Goal: Task Accomplishment & Management: Manage account settings

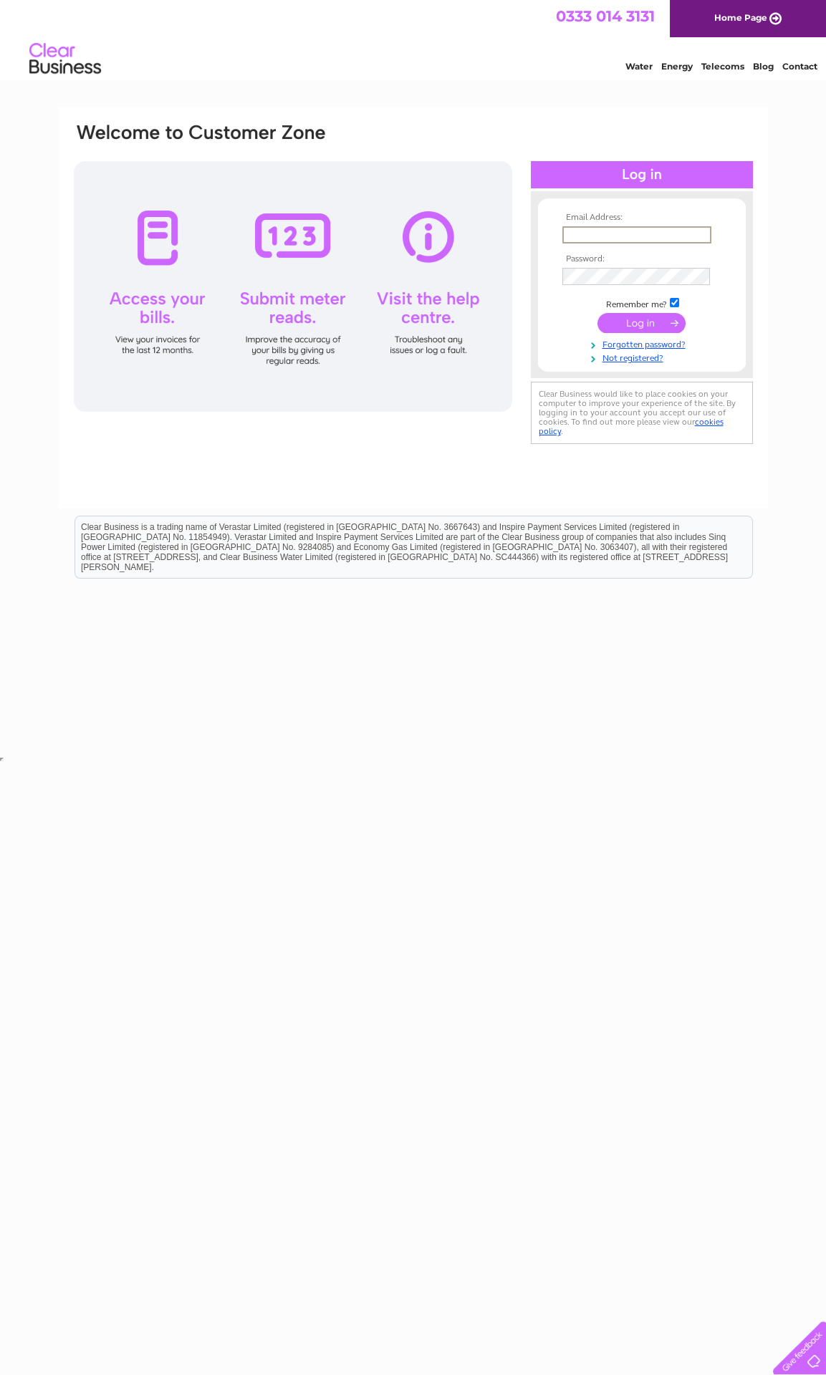
type input "[EMAIL_ADDRESS][DOMAIN_NAME]"
click at [641, 324] on input "submit" at bounding box center [641, 323] width 88 height 20
click at [625, 322] on input "submit" at bounding box center [641, 322] width 88 height 20
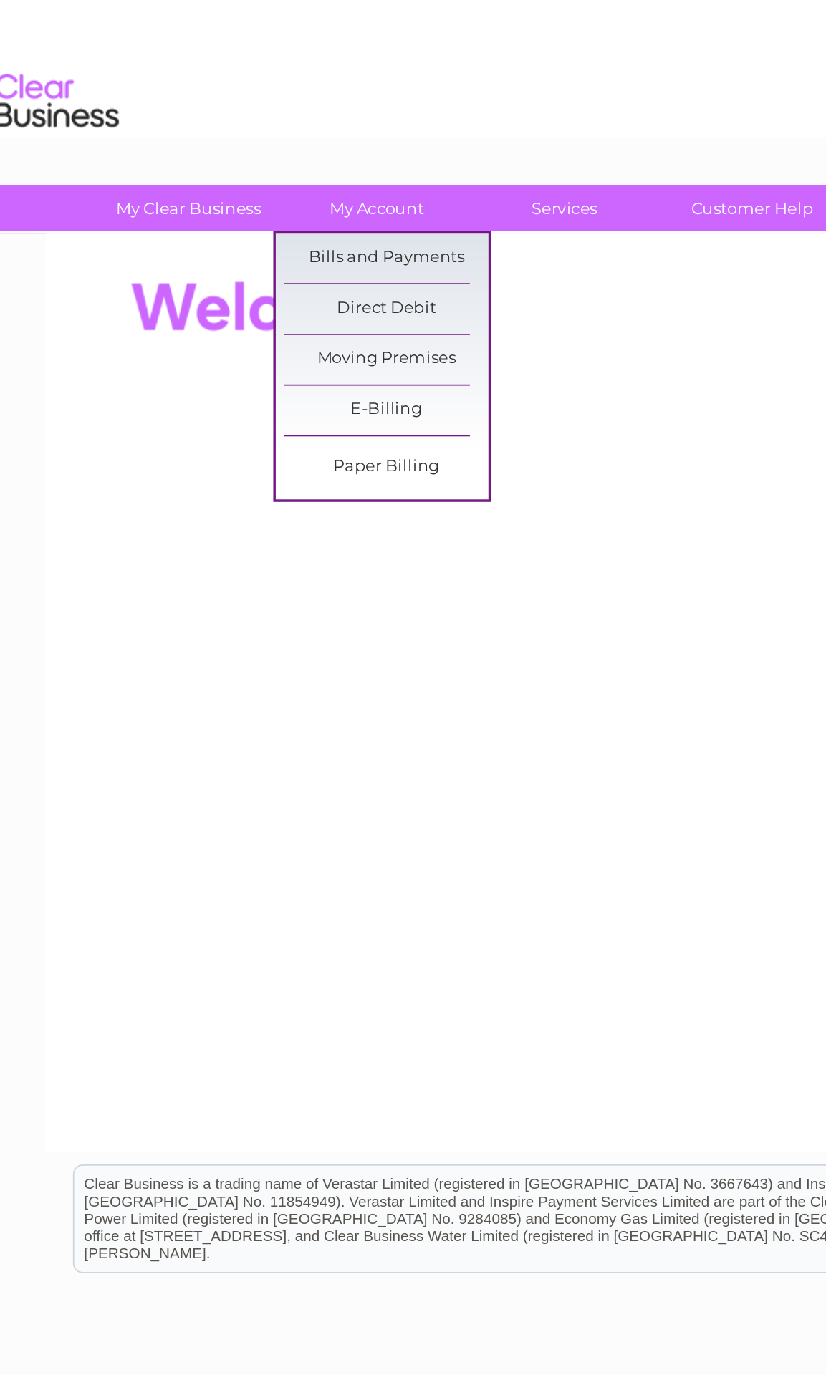
click at [198, 153] on link "Bills and Payments" at bounding box center [256, 149] width 118 height 29
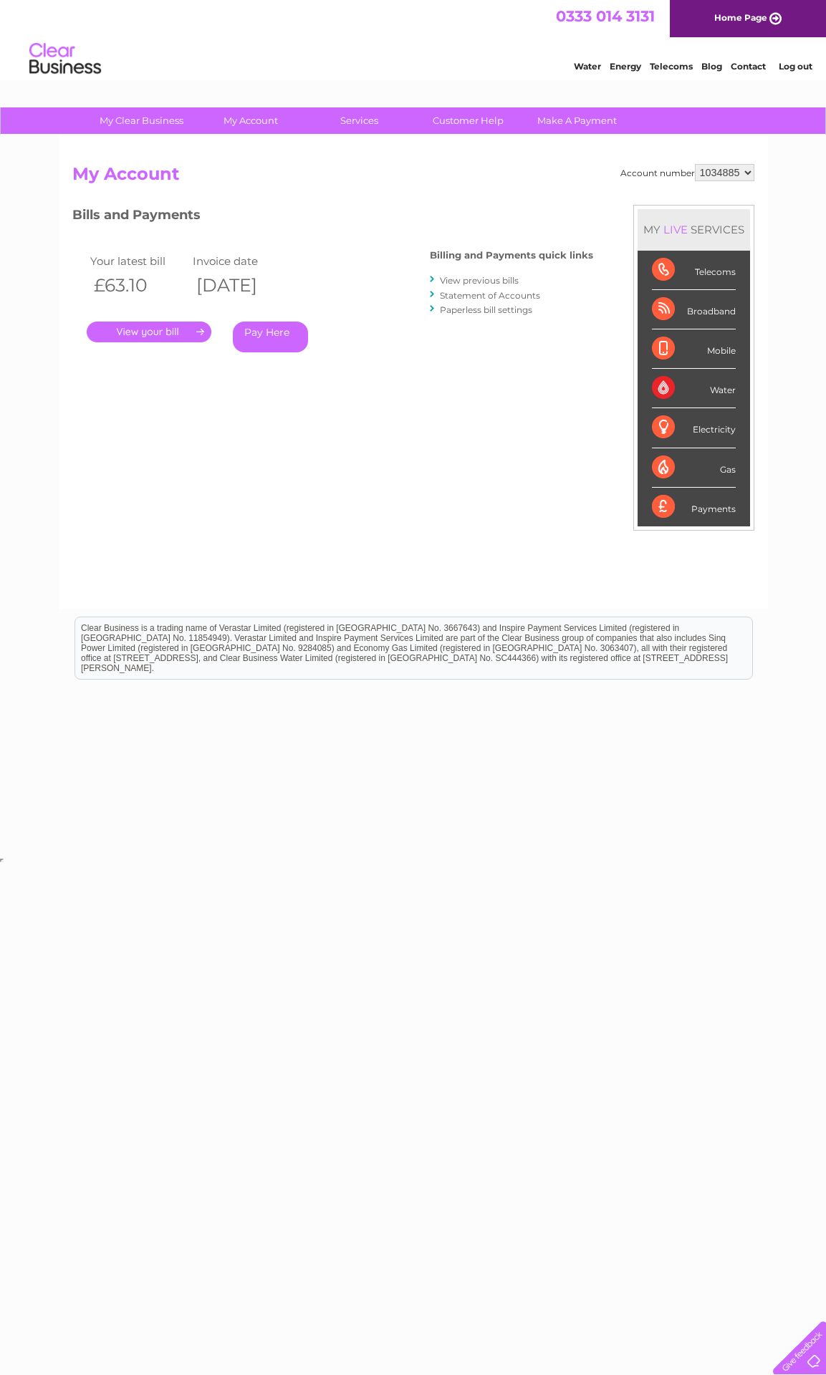
click at [297, 327] on link "Pay Here" at bounding box center [270, 337] width 75 height 31
click at [572, 865] on html "My Clear Business Login Details My Details My Preferences Link Account My Accou…" at bounding box center [413, 432] width 826 height 865
